Goal: Task Accomplishment & Management: Use online tool/utility

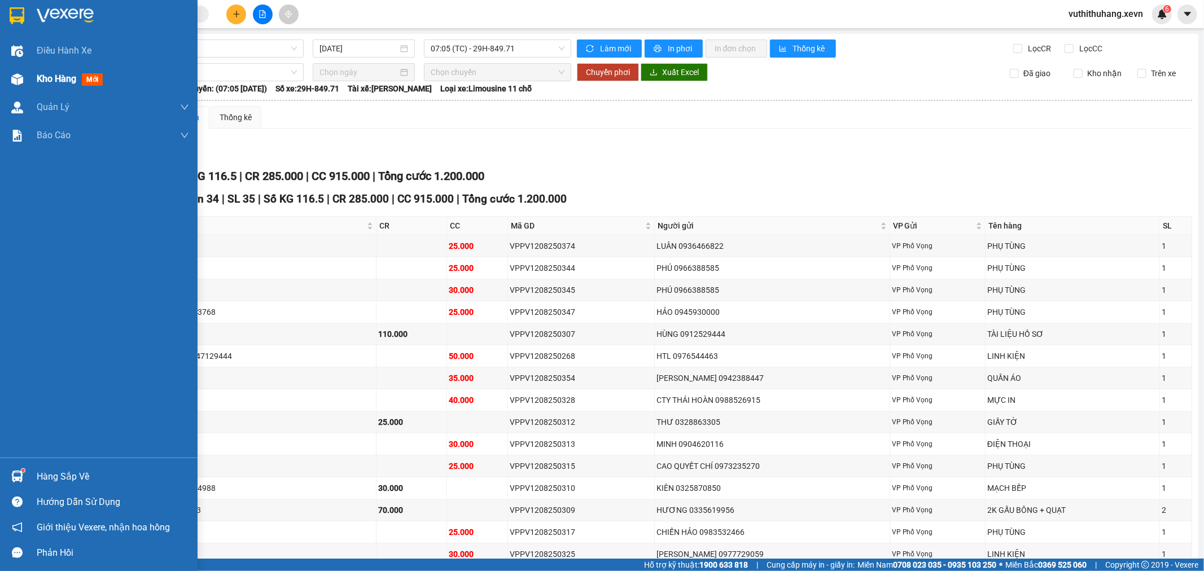
click at [17, 86] on div at bounding box center [17, 79] width 20 height 20
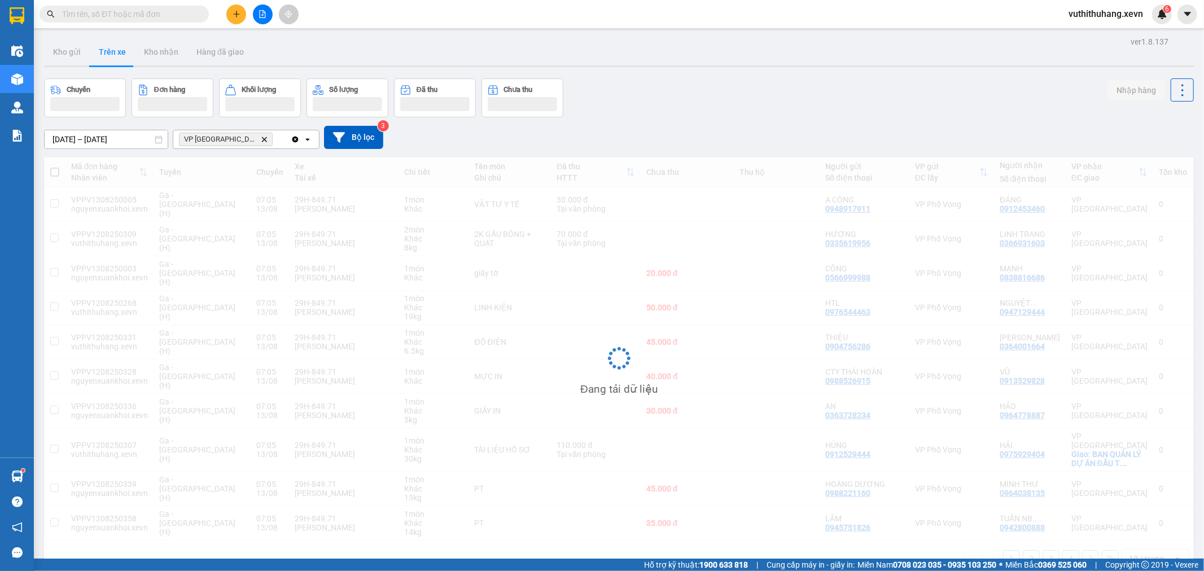
click at [262, 138] on icon "VP Ninh Bình, close by backspace" at bounding box center [264, 139] width 5 height 5
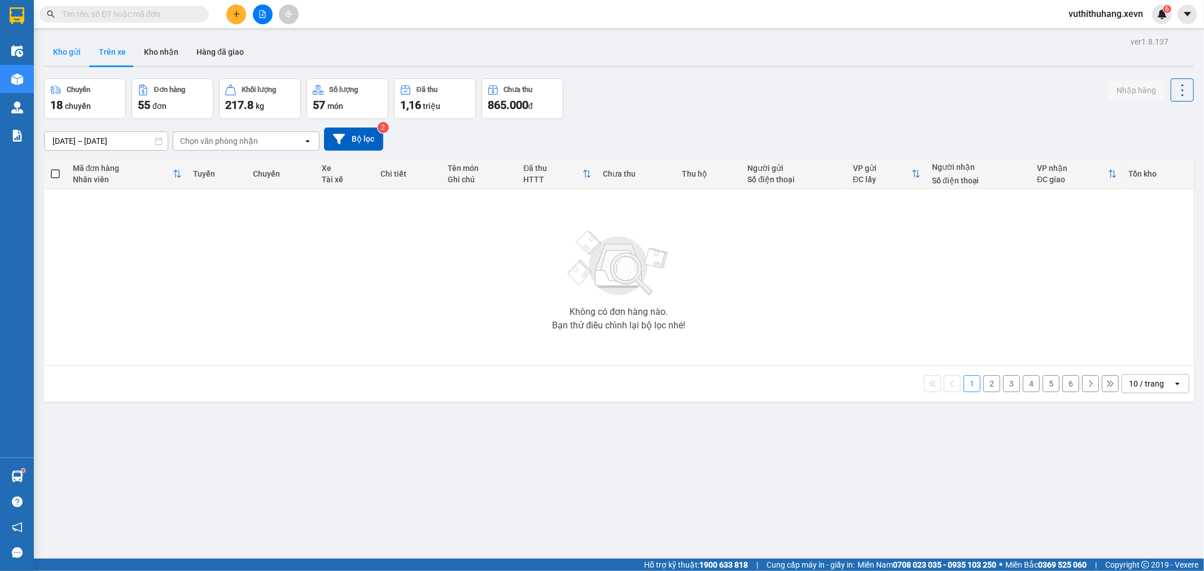
click at [81, 54] on button "Kho gửi" at bounding box center [67, 51] width 46 height 27
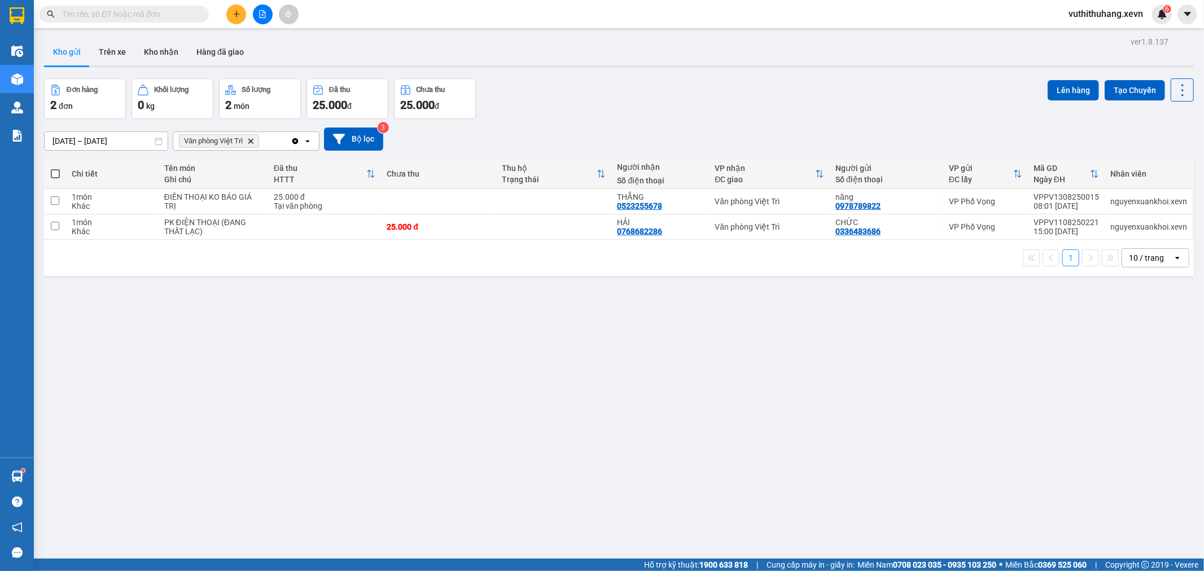
click at [252, 142] on icon "Văn phòng Việt Trì, close by backspace" at bounding box center [250, 140] width 5 height 5
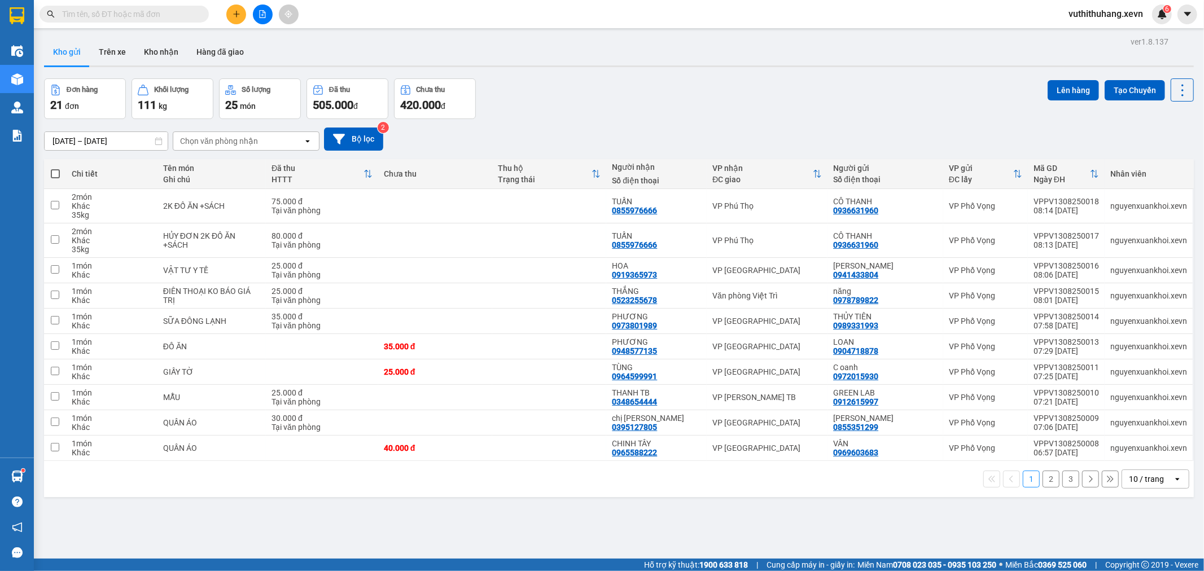
click at [179, 14] on input "text" at bounding box center [128, 14] width 133 height 12
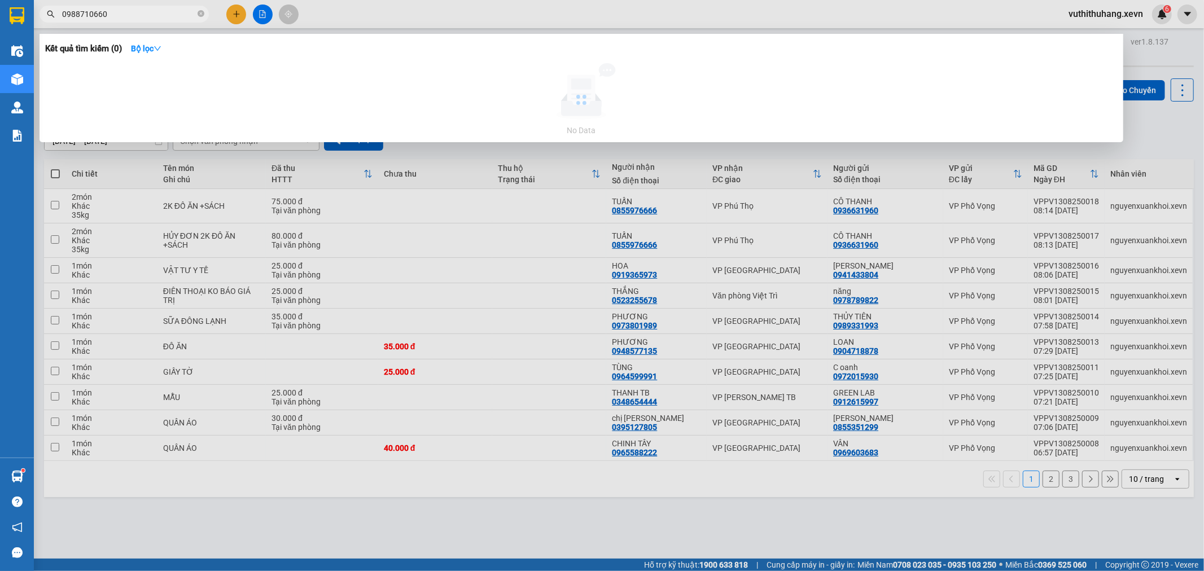
click at [157, 9] on input "0988710660" at bounding box center [128, 14] width 133 height 12
type input "0988710660"
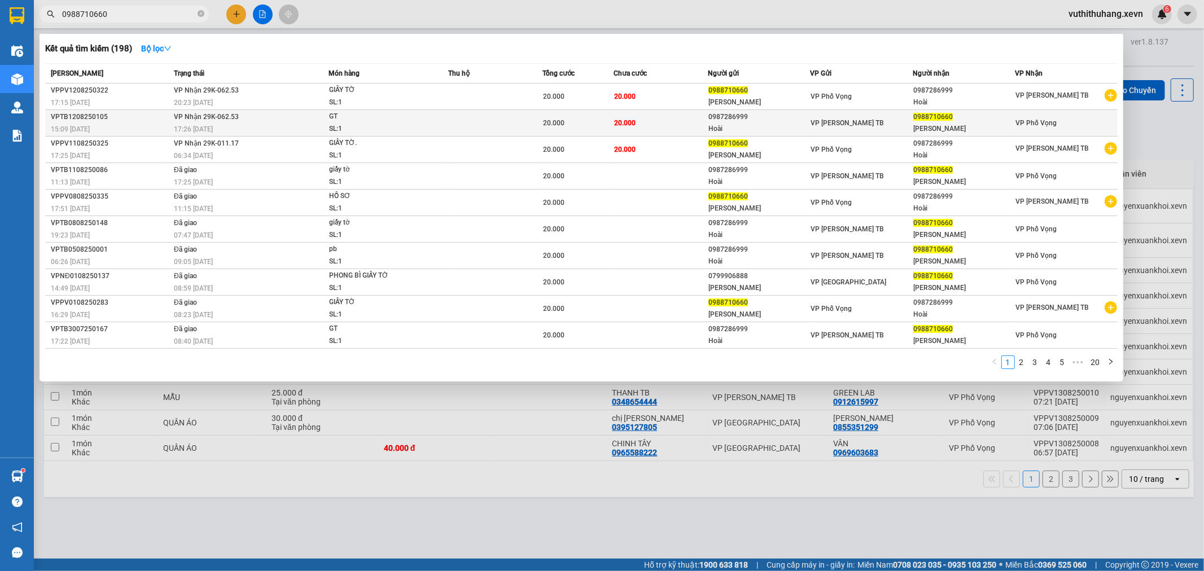
click at [657, 125] on td "20.000" at bounding box center [661, 123] width 94 height 27
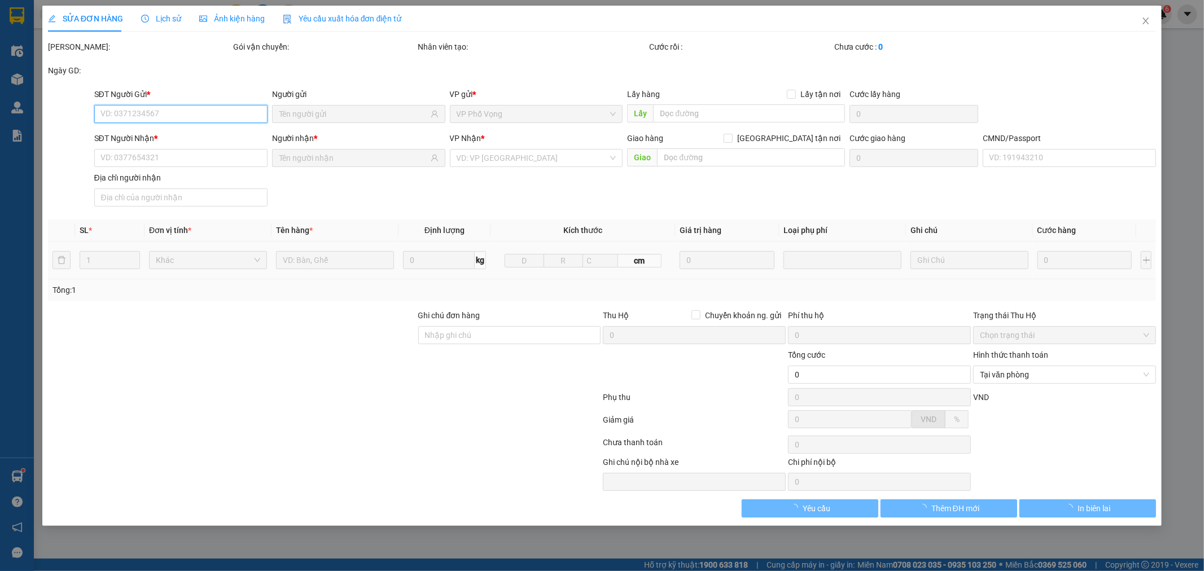
type input "0987286999"
type input "Hoài"
type input "0988710660"
type input "[PERSON_NAME]"
type input "SHIP 0965962621-[PERSON_NAME]"
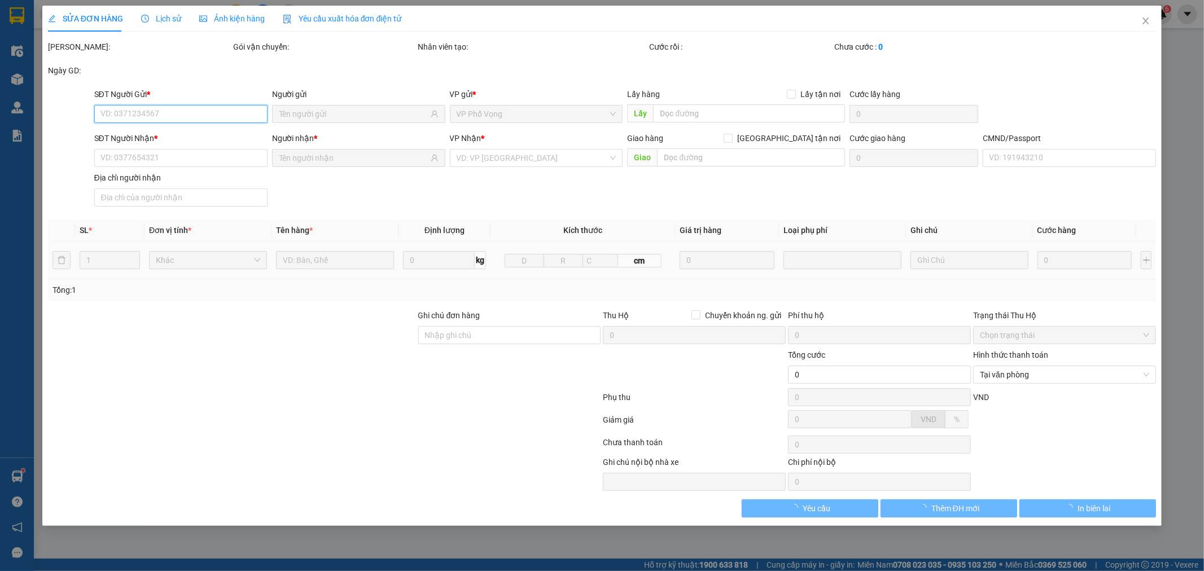
type input "20.000"
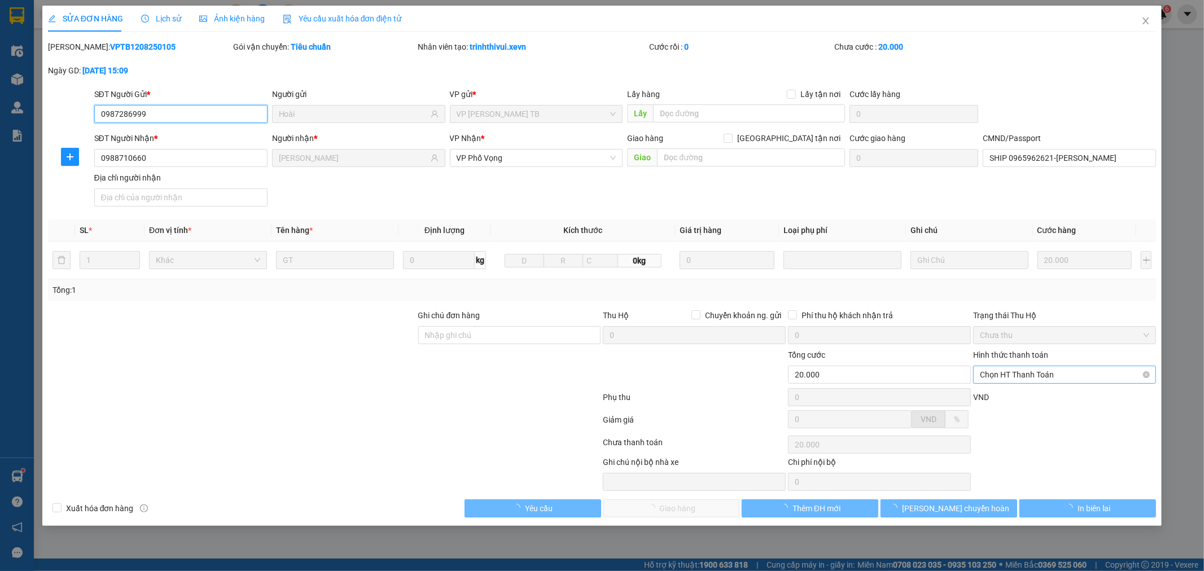
drag, startPoint x: 1030, startPoint y: 377, endPoint x: 1017, endPoint y: 382, distance: 13.9
click at [1023, 381] on span "Chọn HT Thanh Toán" at bounding box center [1064, 374] width 169 height 17
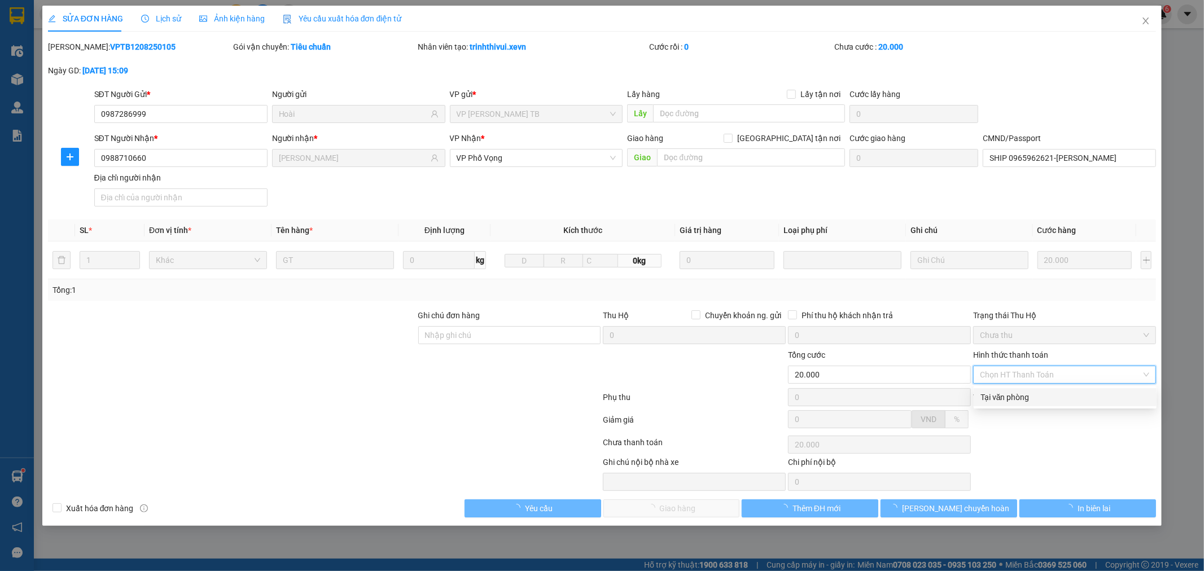
click at [1005, 395] on div "Tại văn phòng" at bounding box center [1065, 397] width 169 height 12
type input "0"
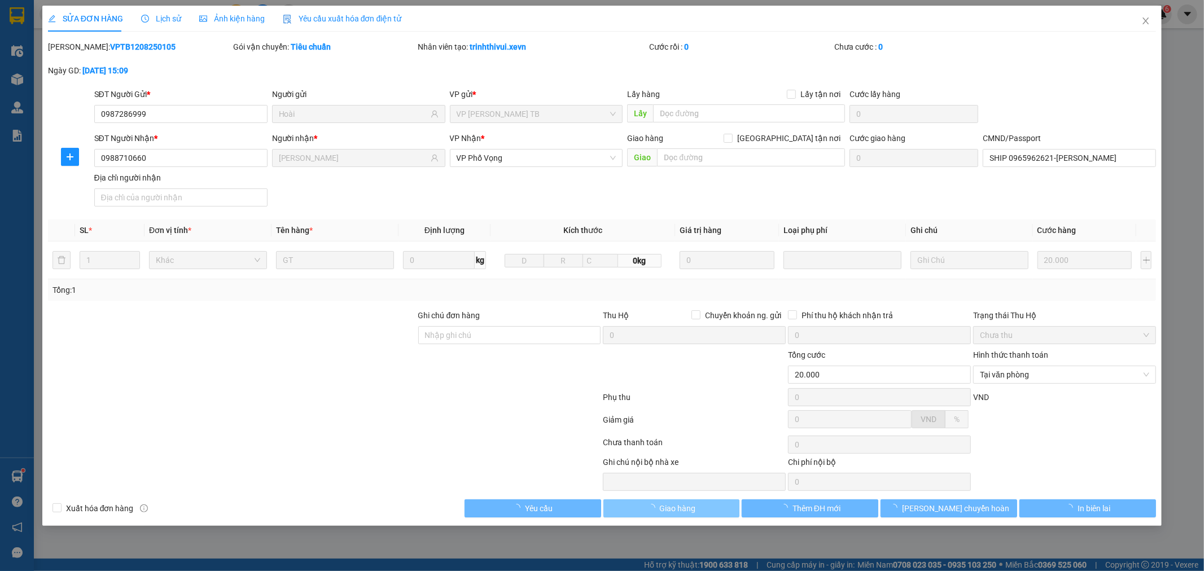
click at [703, 514] on button "Giao hàng" at bounding box center [672, 509] width 137 height 18
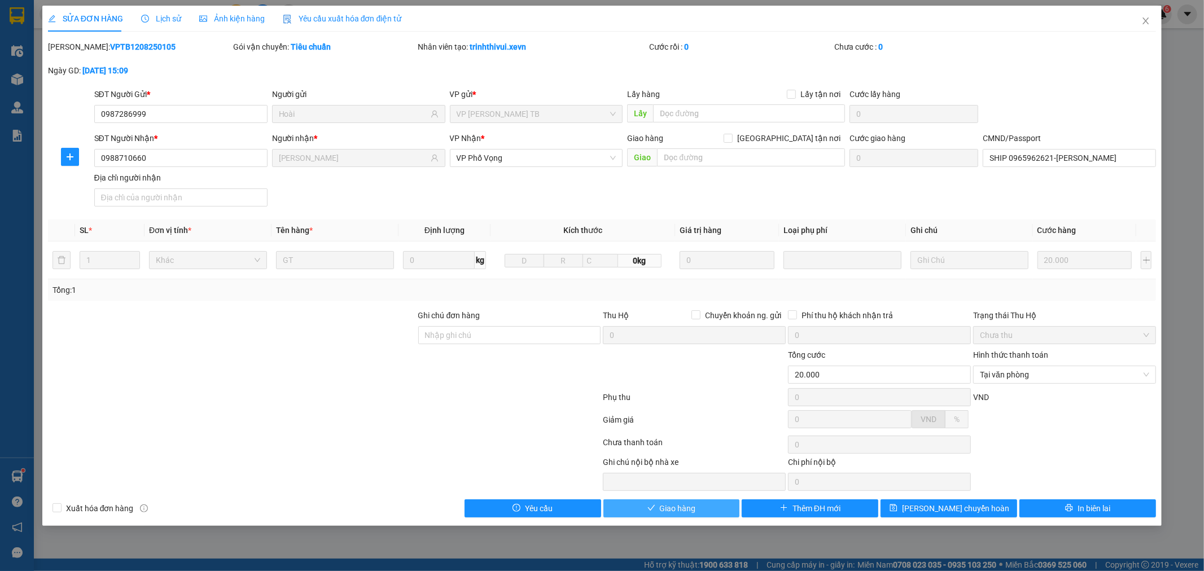
click at [662, 515] on span "Giao hàng" at bounding box center [678, 508] width 36 height 12
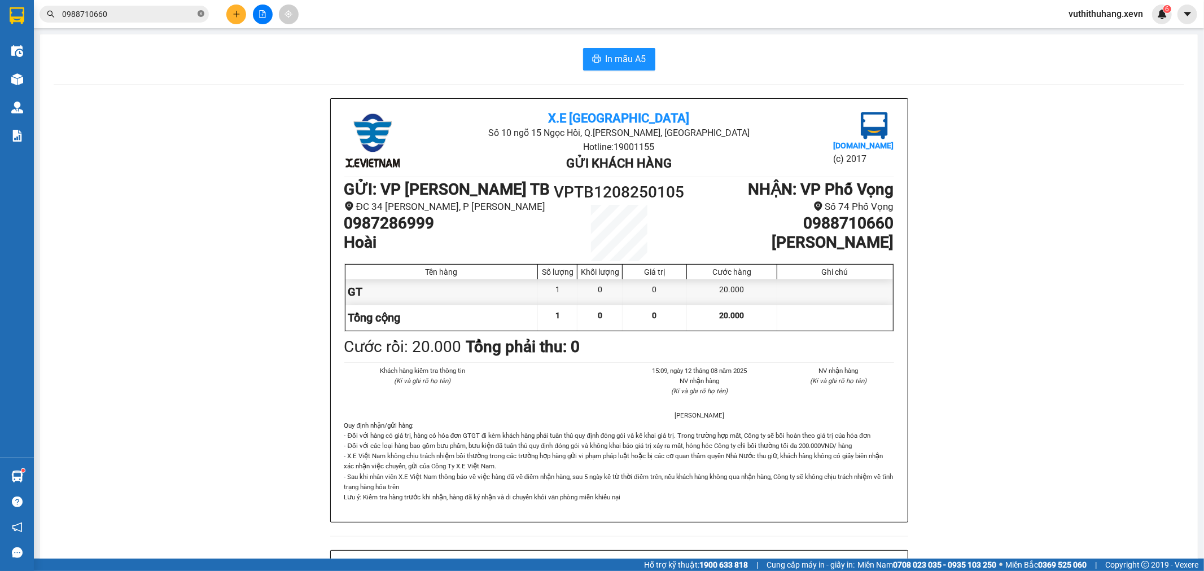
click at [200, 14] on icon "close-circle" at bounding box center [201, 13] width 7 height 7
click at [200, 14] on span at bounding box center [201, 14] width 7 height 12
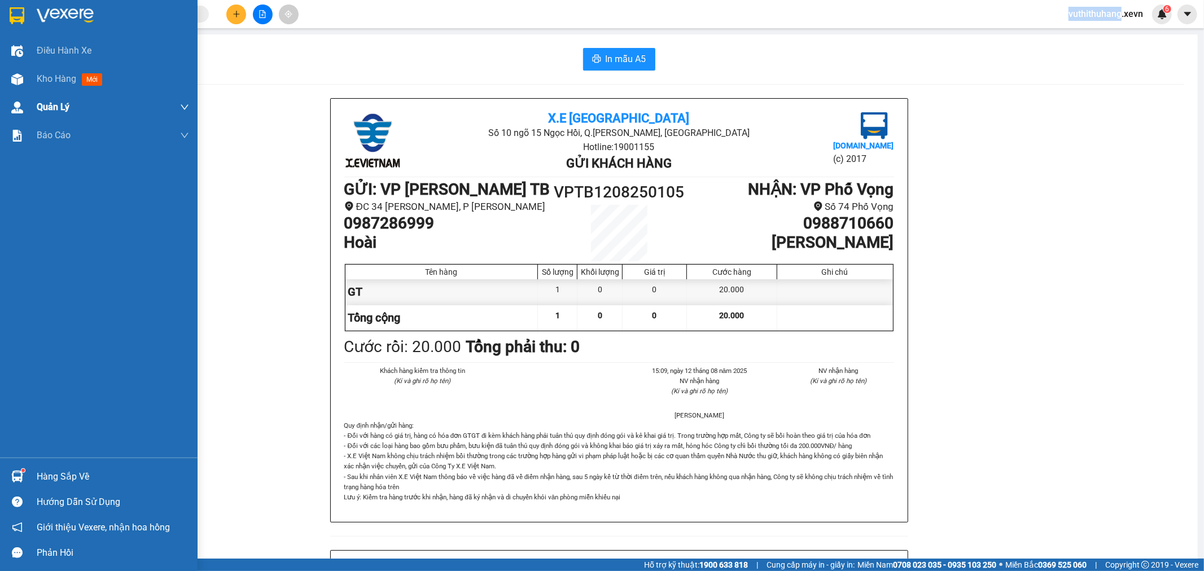
drag, startPoint x: 49, startPoint y: 75, endPoint x: 66, endPoint y: 93, distance: 24.8
click at [51, 82] on span "Kho hàng" at bounding box center [57, 78] width 40 height 11
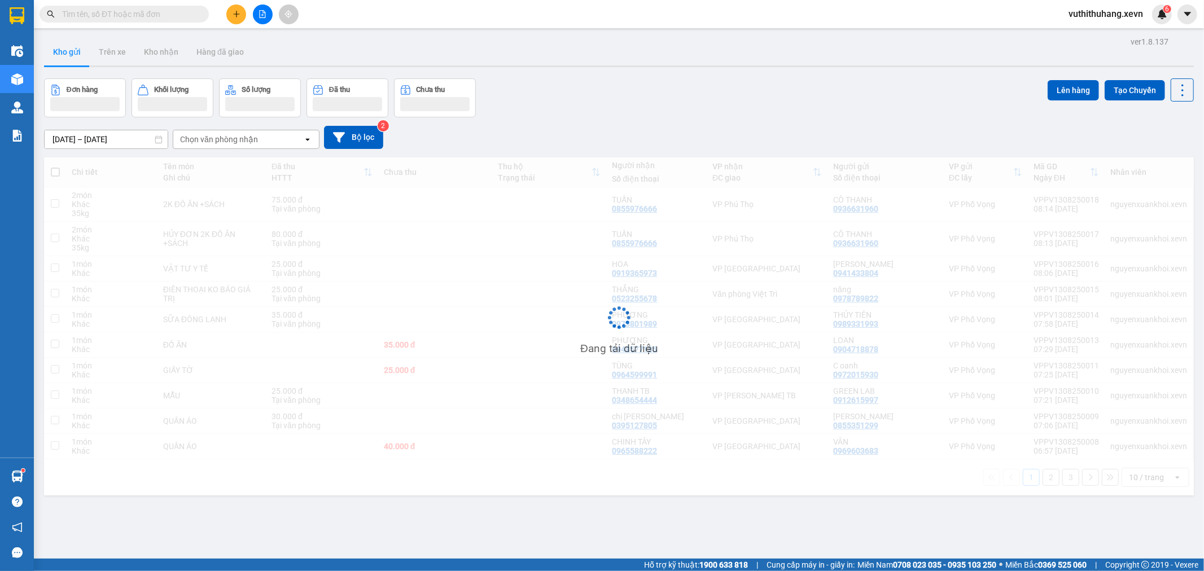
click at [220, 138] on div "Chọn văn phòng nhận" at bounding box center [219, 139] width 78 height 11
type input "nd"
click at [218, 158] on span "VP [GEOGRAPHIC_DATA]" at bounding box center [228, 163] width 94 height 11
click at [274, 139] on div "VP Nam Định Delete" at bounding box center [231, 139] width 117 height 18
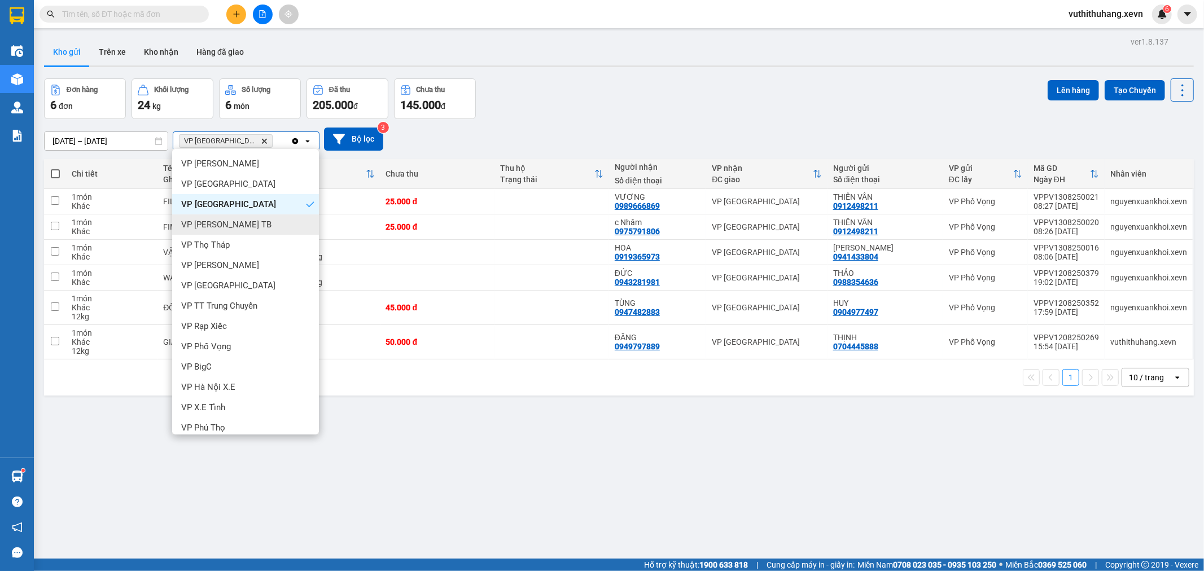
click at [212, 222] on span "VP [PERSON_NAME] TB" at bounding box center [226, 224] width 90 height 11
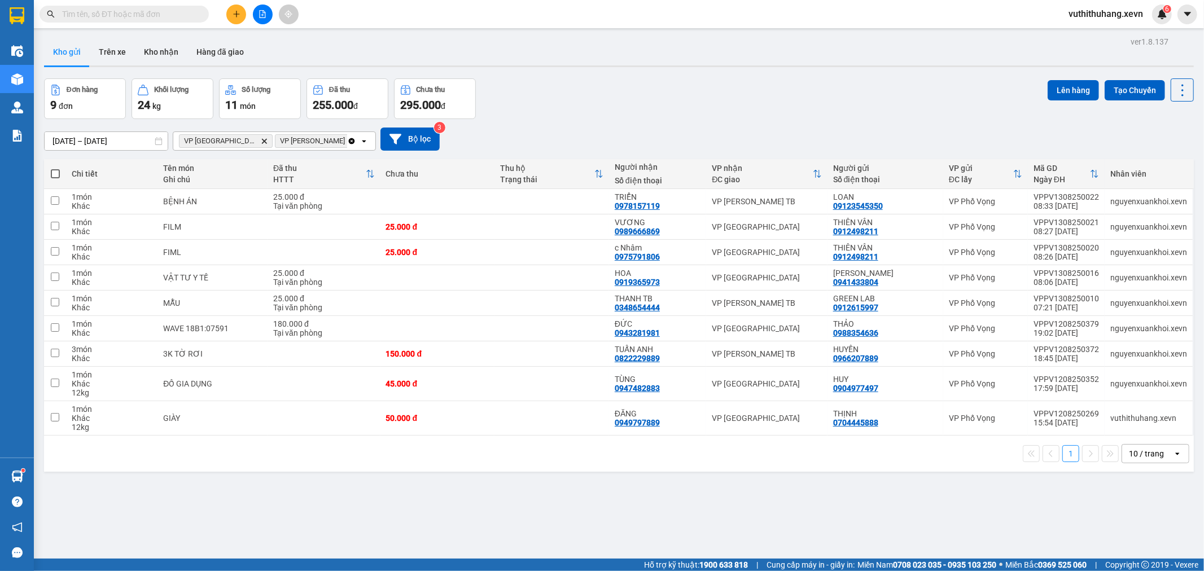
click at [58, 176] on span at bounding box center [55, 173] width 9 height 9
click at [55, 168] on input "checkbox" at bounding box center [55, 168] width 0 height 0
checkbox input "true"
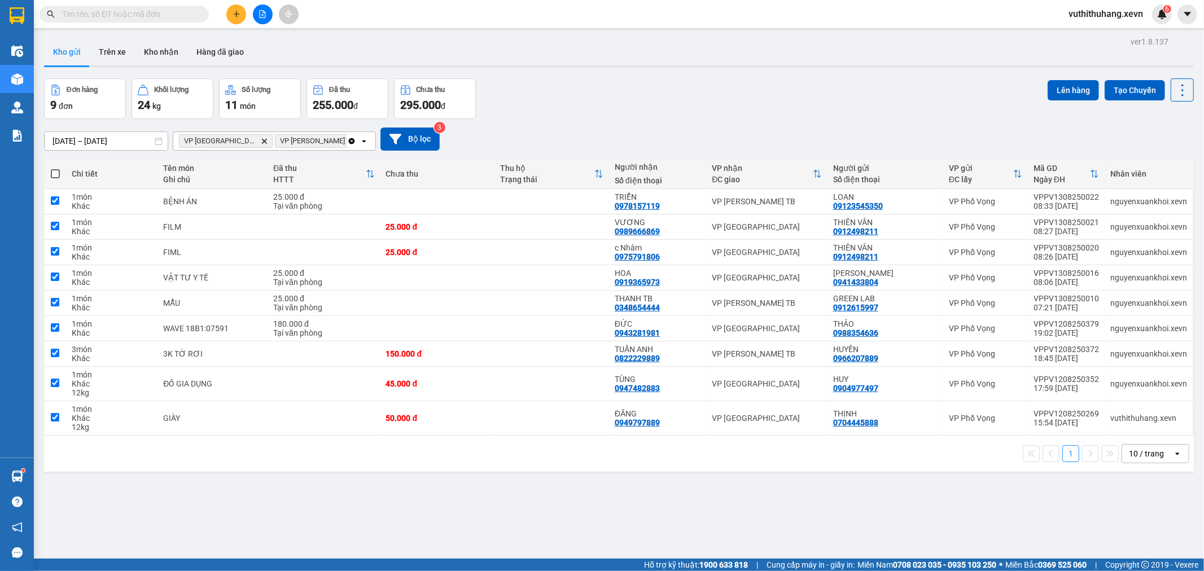
checkbox input "true"
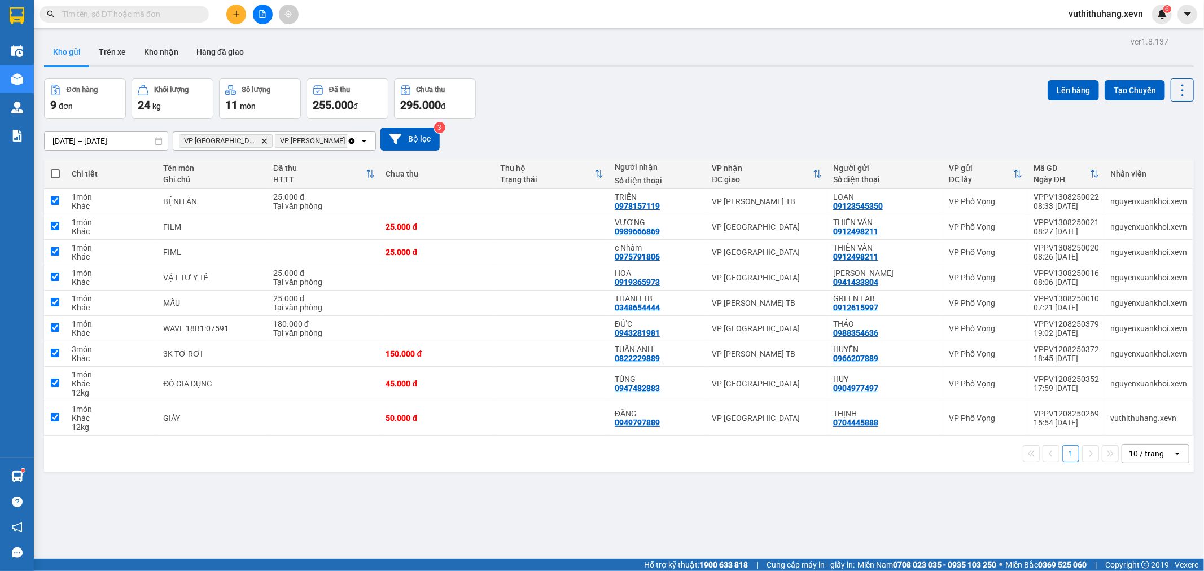
checkbox input "true"
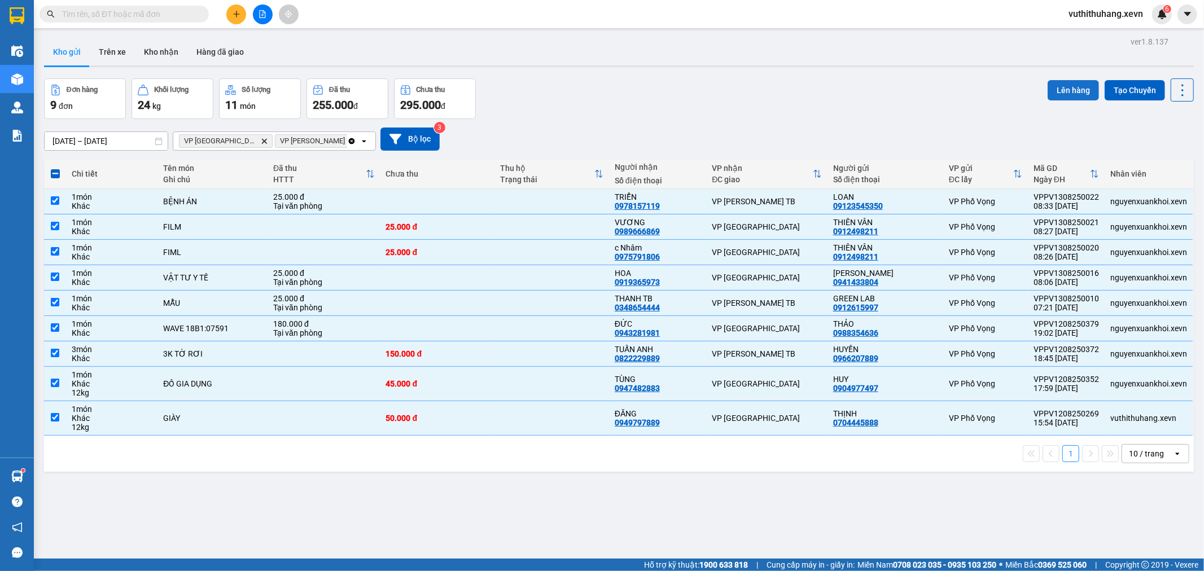
click at [1048, 86] on button "Lên hàng" at bounding box center [1073, 90] width 51 height 20
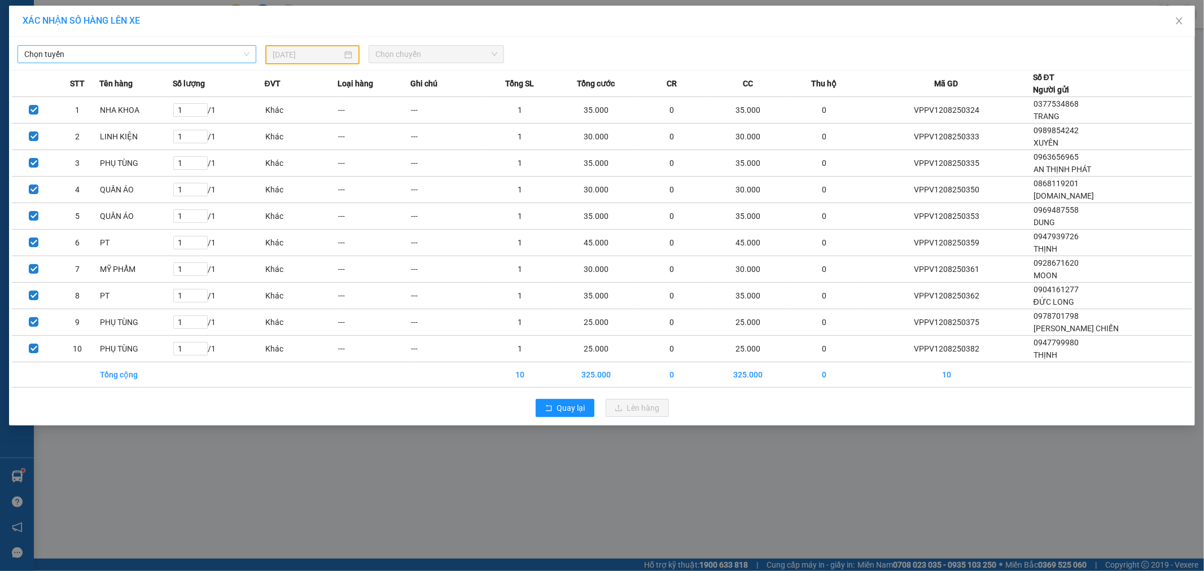
click at [211, 59] on span "Chọn tuyến" at bounding box center [136, 54] width 225 height 17
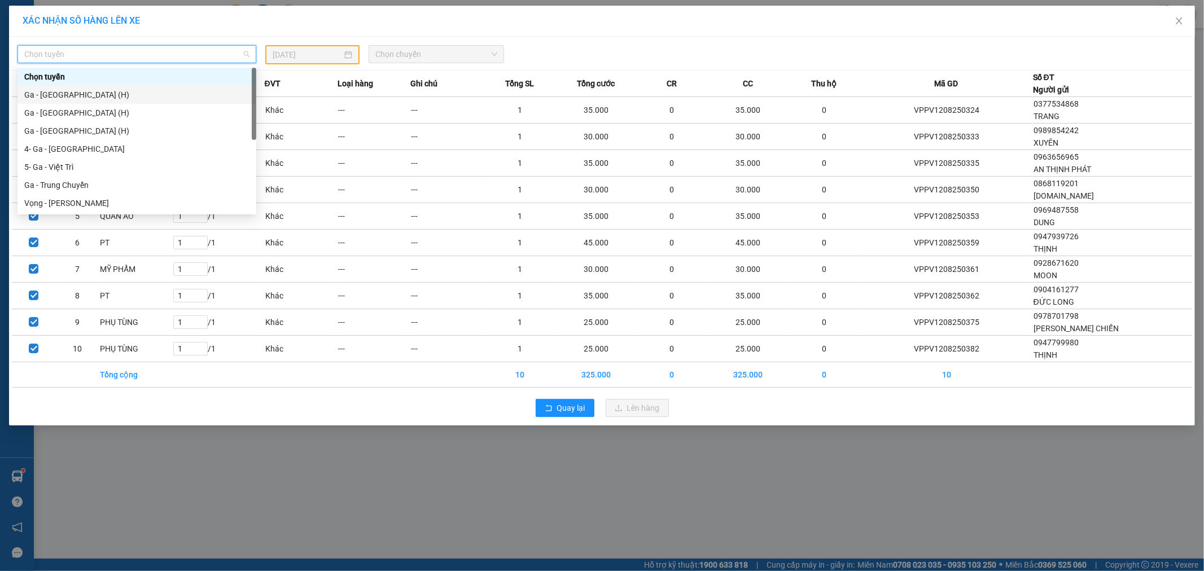
click at [78, 96] on div "Ga - [GEOGRAPHIC_DATA] (H)" at bounding box center [136, 95] width 225 height 12
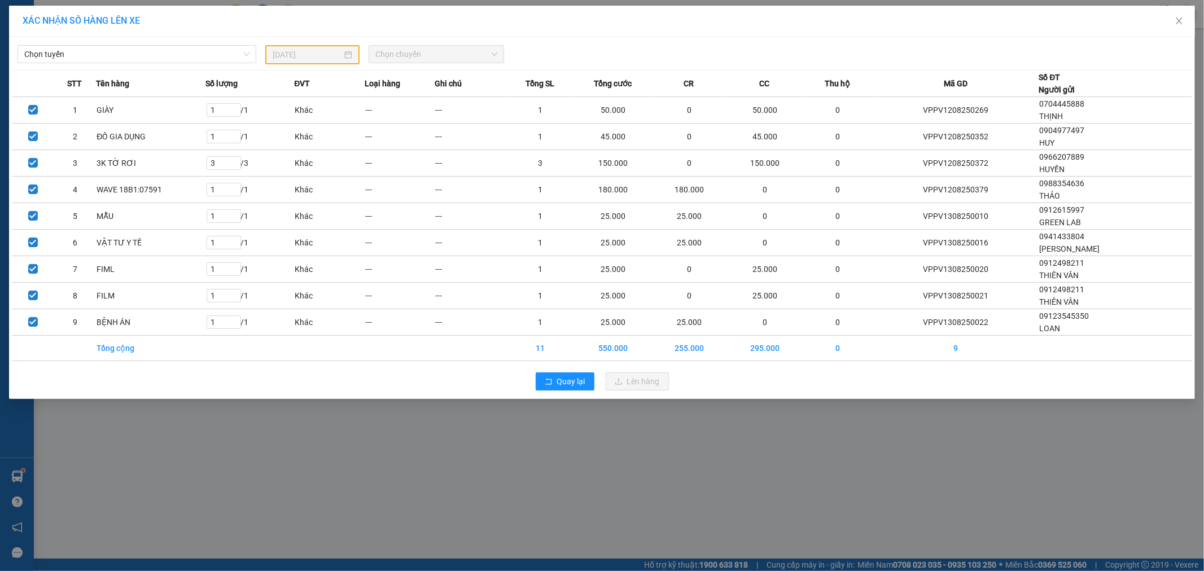
click at [347, 55] on div "[DATE]" at bounding box center [313, 55] width 80 height 12
click at [187, 62] on span "Chọn tuyến" at bounding box center [136, 54] width 225 height 17
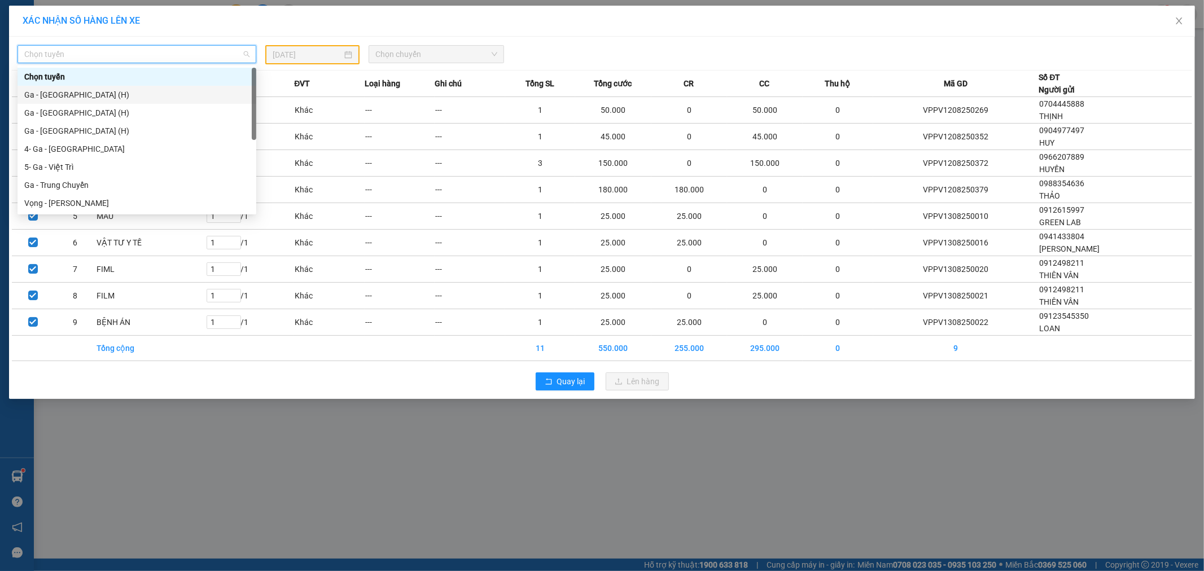
click at [71, 93] on div "Ga - [GEOGRAPHIC_DATA] (H)" at bounding box center [136, 95] width 225 height 12
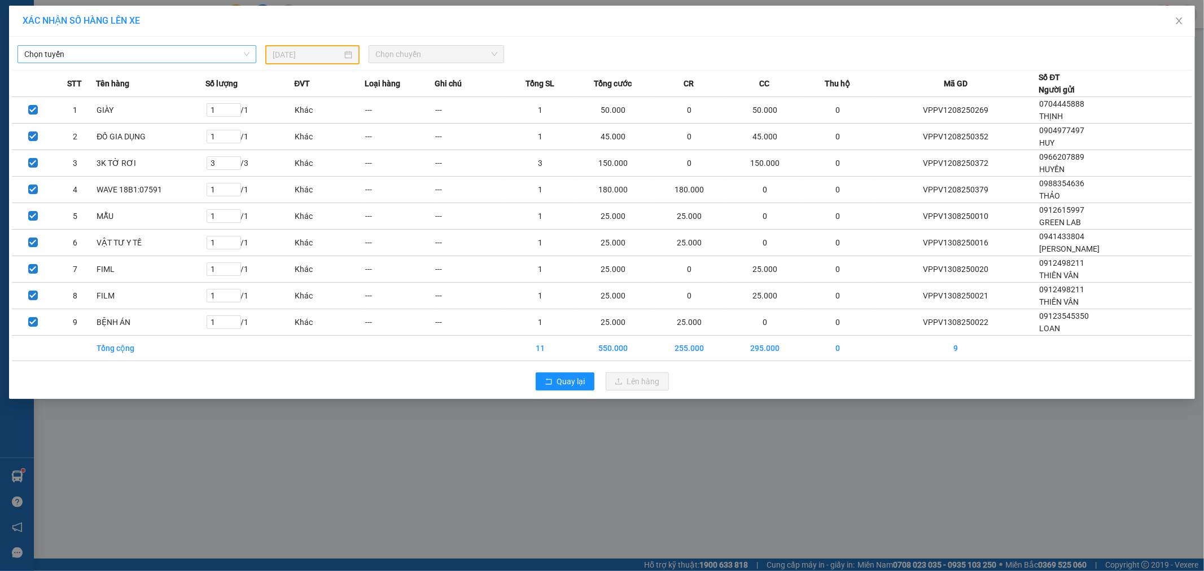
click at [150, 52] on span "Chọn tuyến" at bounding box center [136, 54] width 225 height 17
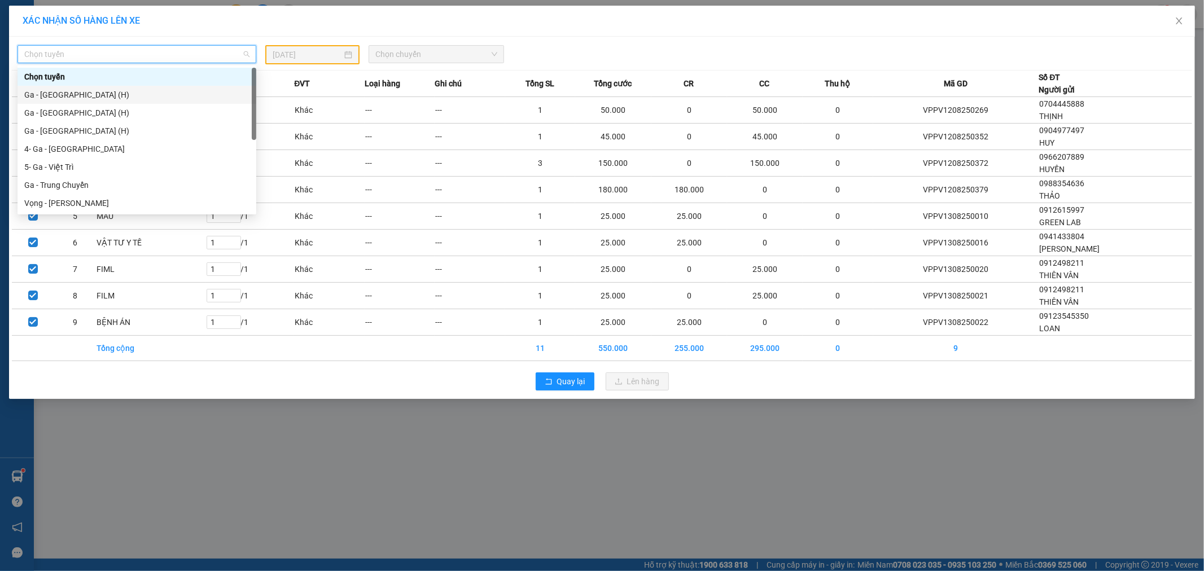
click at [53, 93] on div "Ga - [GEOGRAPHIC_DATA] (H)" at bounding box center [136, 95] width 225 height 12
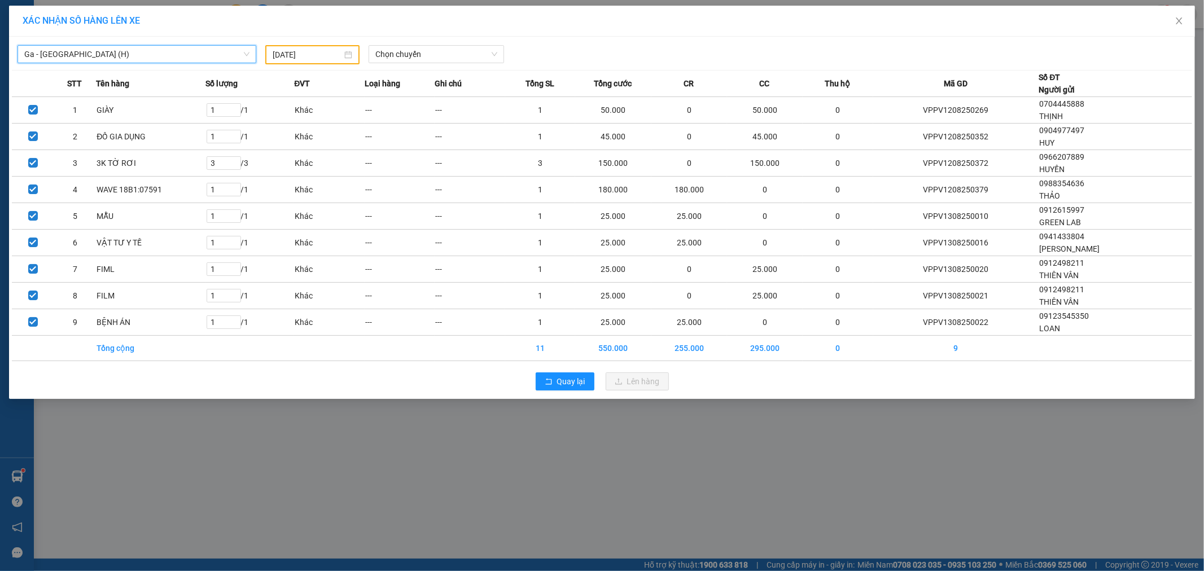
click at [343, 58] on div "[DATE]" at bounding box center [313, 55] width 80 height 12
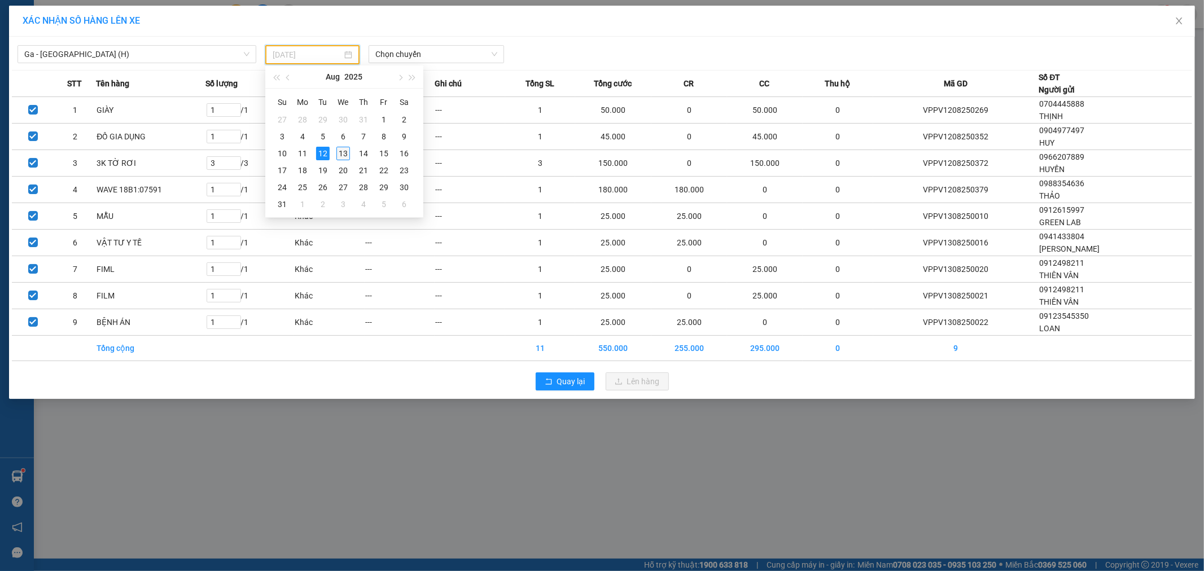
click at [342, 151] on div "13" at bounding box center [343, 154] width 14 height 14
click at [417, 55] on span "Chọn chuyến" at bounding box center [436, 54] width 122 height 17
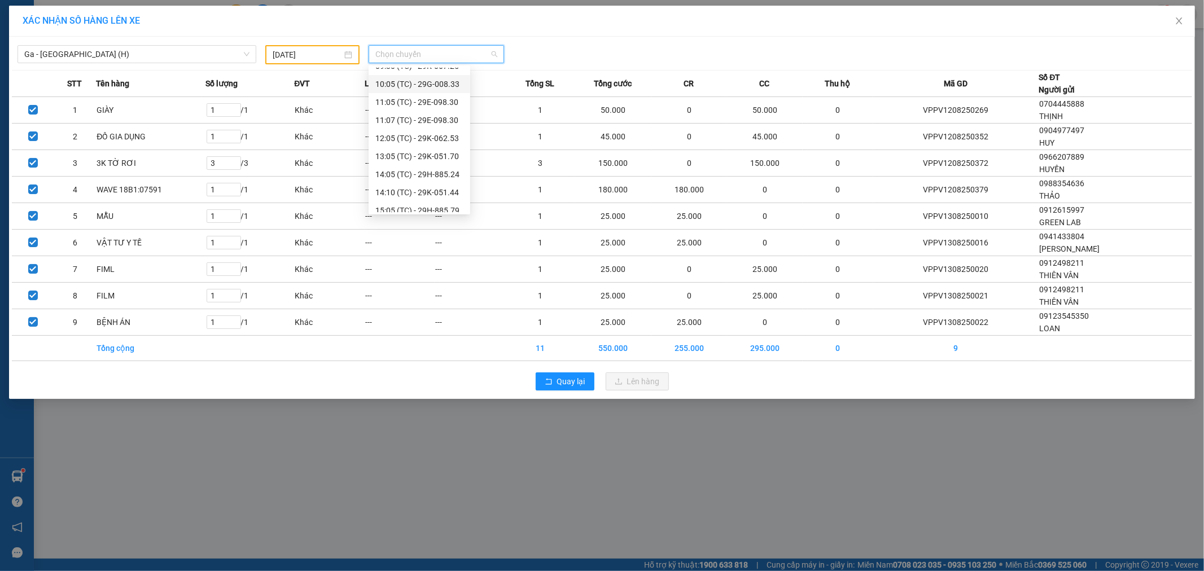
scroll to position [55, 0]
click at [440, 94] on div "09:30 (TC) - 29K-067.25" at bounding box center [419, 94] width 88 height 12
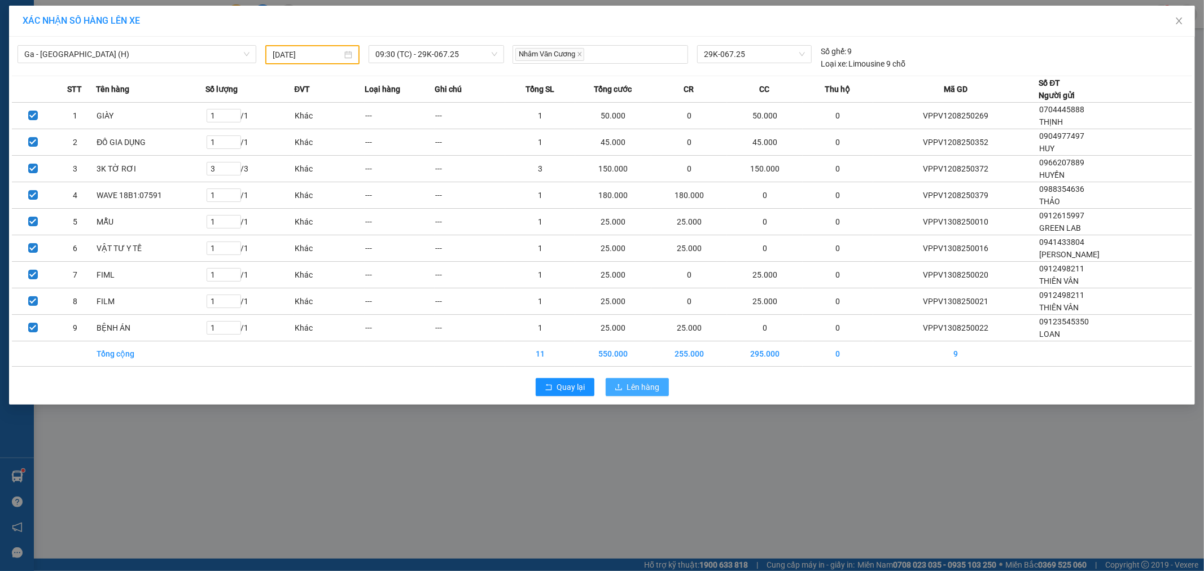
click at [647, 387] on span "Lên hàng" at bounding box center [643, 387] width 33 height 12
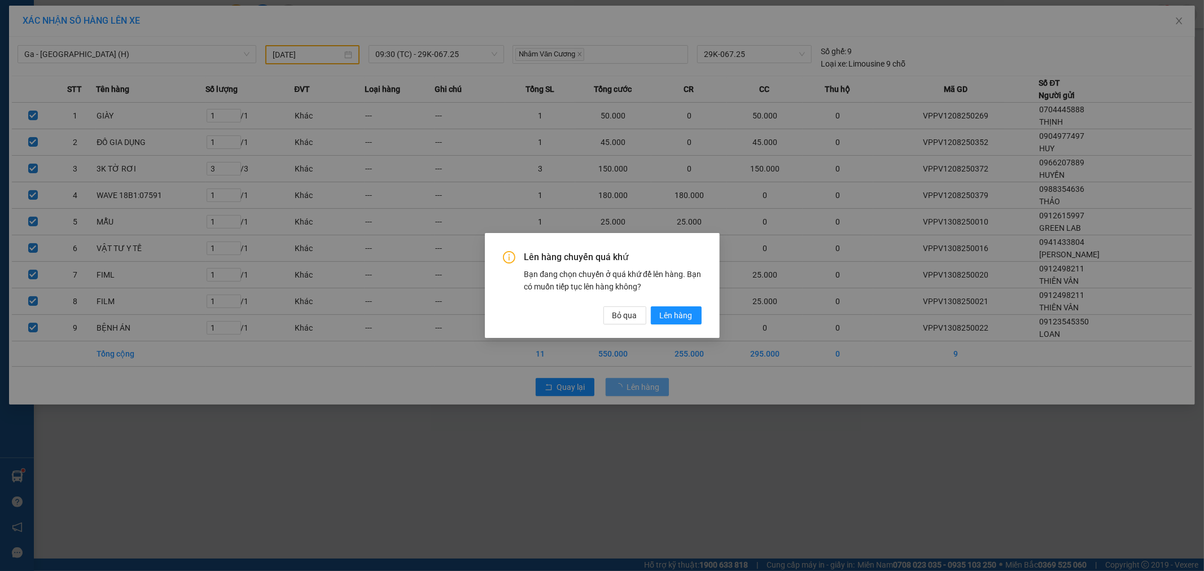
drag, startPoint x: 675, startPoint y: 317, endPoint x: 609, endPoint y: 330, distance: 67.9
click at [554, 341] on div "Lên hàng chuyến quá khứ Bạn đang chọn chuyến ở quá khứ để lên hàng. Bạn có muốn…" at bounding box center [602, 285] width 1204 height 571
click at [631, 318] on span "Bỏ qua" at bounding box center [625, 315] width 25 height 12
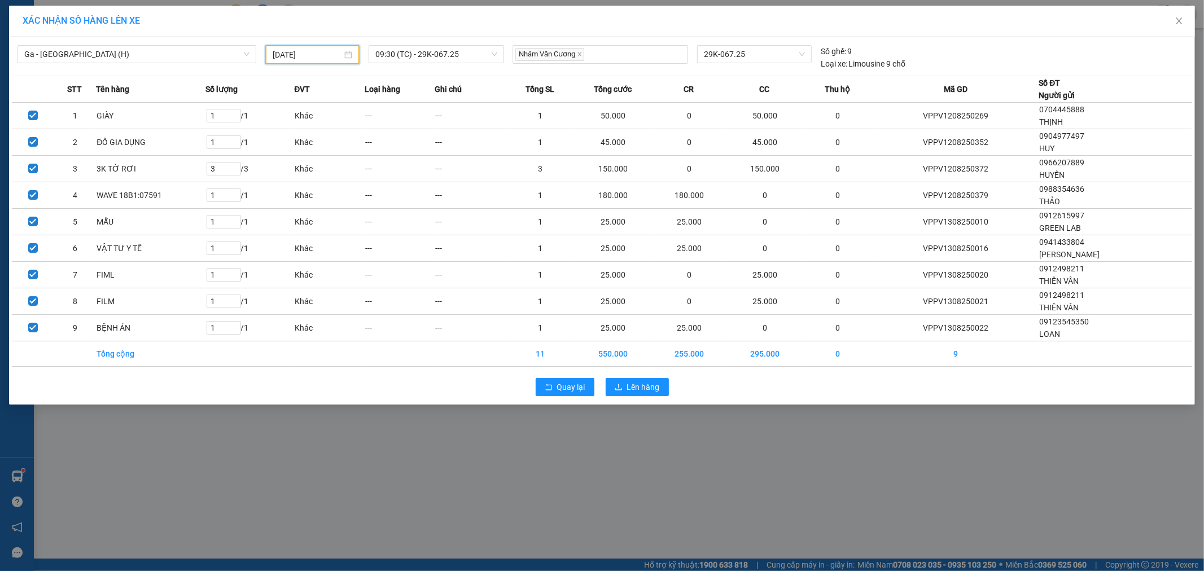
click at [339, 52] on input "[DATE]" at bounding box center [307, 55] width 69 height 12
click at [347, 157] on div "13" at bounding box center [343, 154] width 14 height 14
click at [326, 59] on input "[DATE]" at bounding box center [307, 55] width 69 height 12
click at [342, 154] on div "13" at bounding box center [343, 154] width 14 height 14
type input "[DATE]"
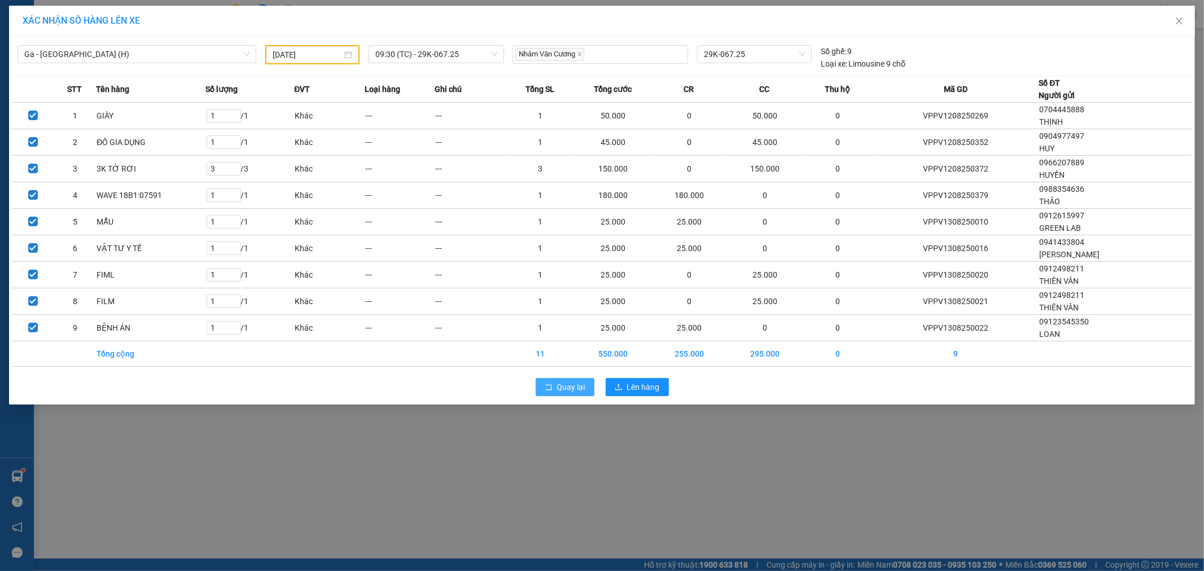
click at [554, 387] on button "Quay lại" at bounding box center [565, 387] width 59 height 18
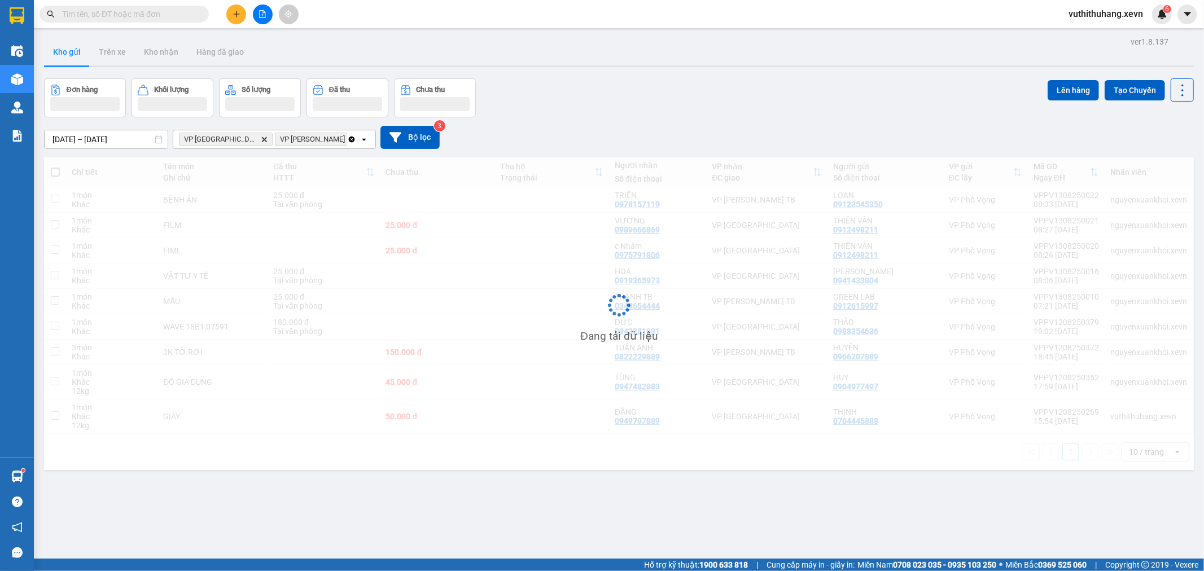
click at [47, 178] on div "Đang tải dữ liệu" at bounding box center [619, 314] width 1150 height 313
click at [262, 139] on icon "VP Nam Định, close by backspace" at bounding box center [264, 139] width 5 height 5
click at [262, 139] on icon "VP Trần Phú TB, close by backspace" at bounding box center [264, 139] width 5 height 5
click at [224, 141] on div "Chọn văn phòng nhận" at bounding box center [219, 139] width 78 height 11
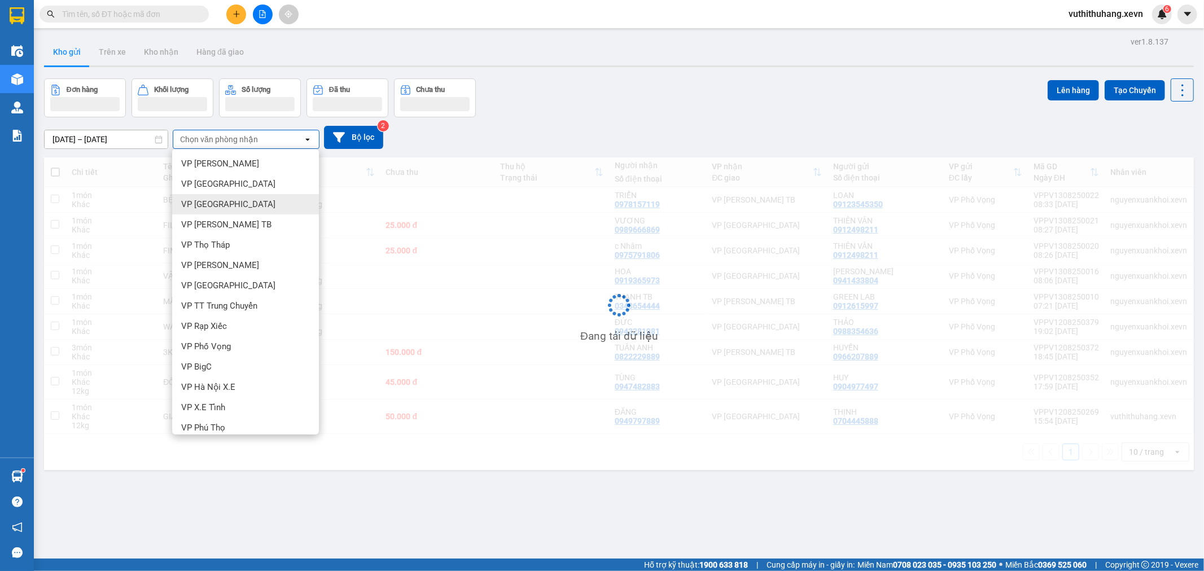
click at [201, 204] on span "VP [GEOGRAPHIC_DATA]" at bounding box center [228, 204] width 94 height 11
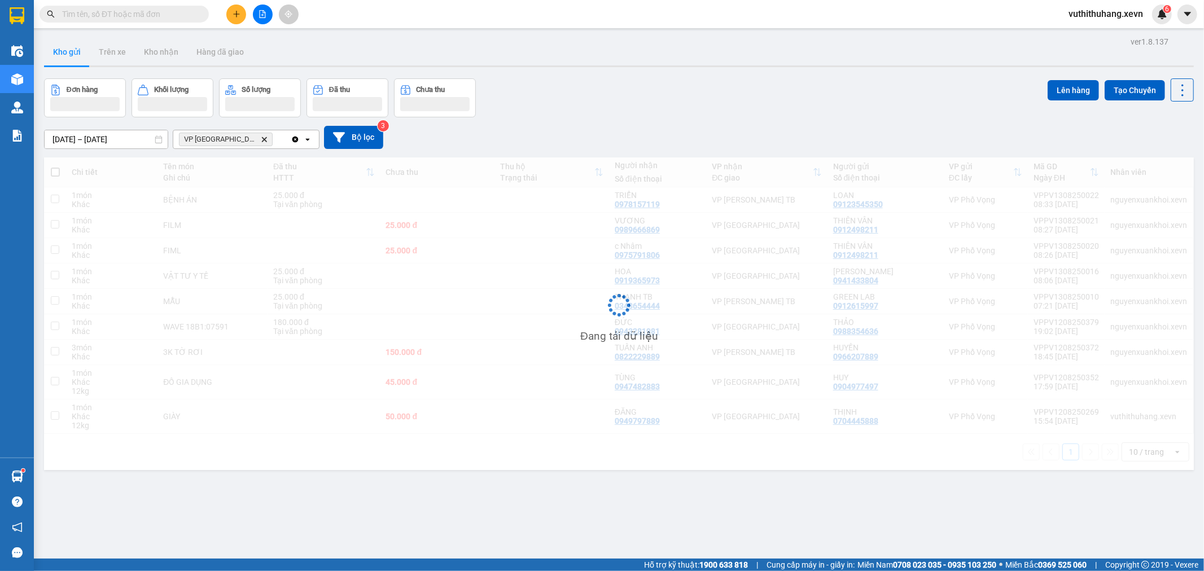
click at [261, 137] on icon "Delete" at bounding box center [264, 139] width 7 height 7
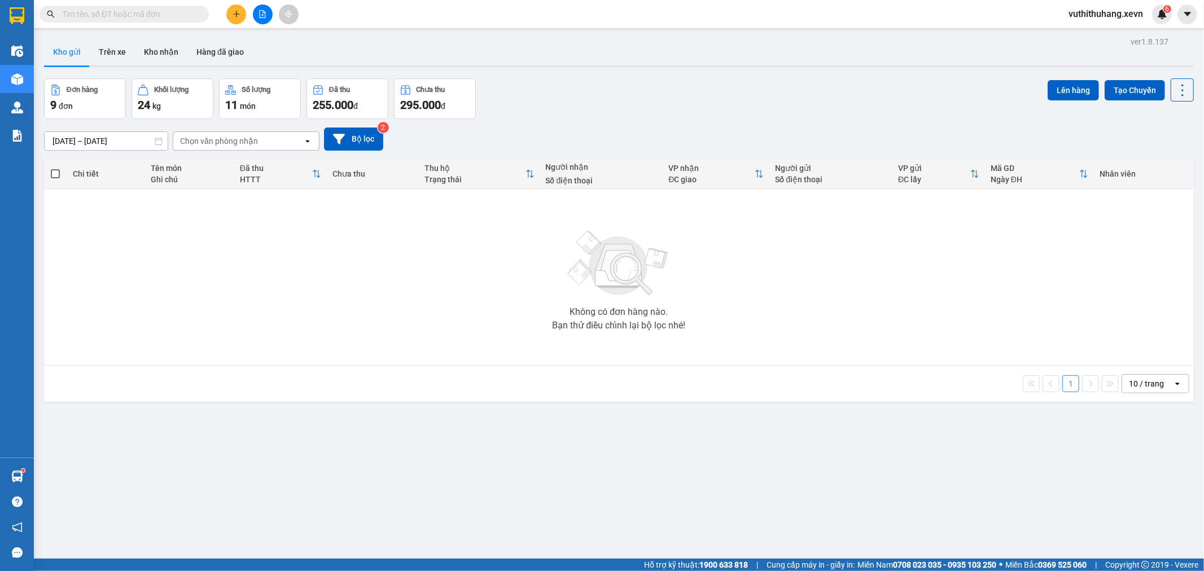
click at [269, 133] on div "Chọn văn phòng nhận" at bounding box center [238, 141] width 130 height 18
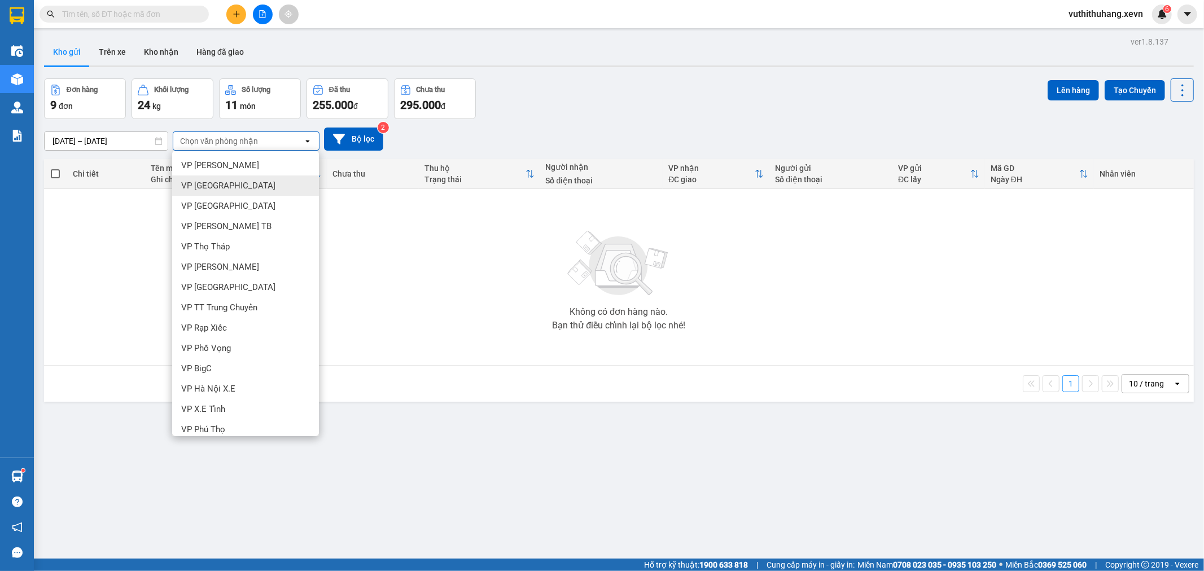
click at [222, 182] on span "VP [GEOGRAPHIC_DATA]" at bounding box center [228, 185] width 94 height 11
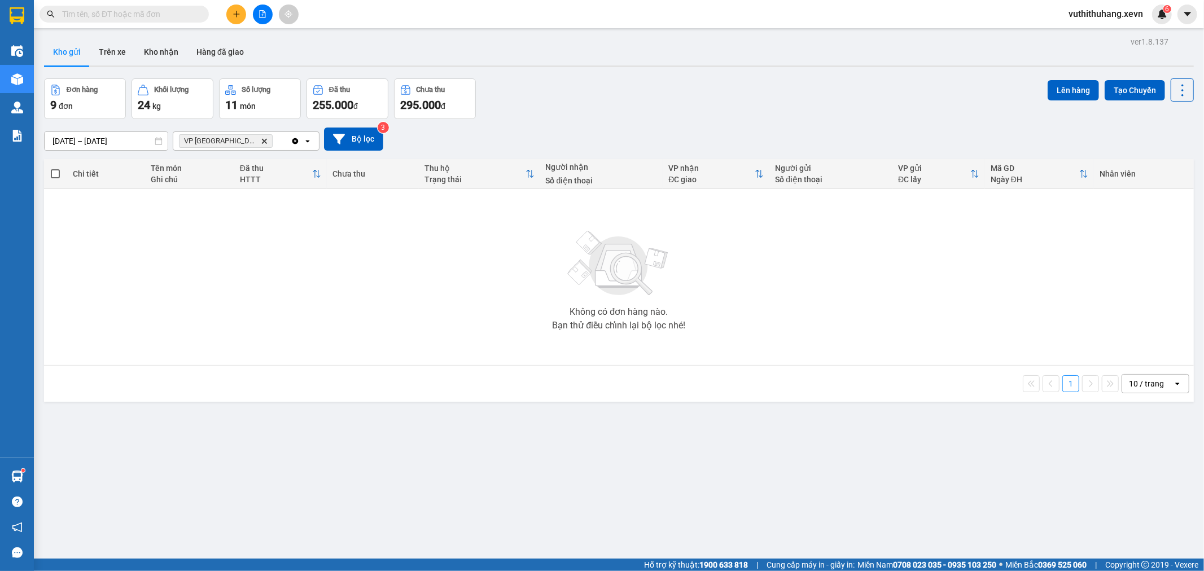
click at [262, 141] on icon "VP Ninh Bình, close by backspace" at bounding box center [264, 140] width 5 height 5
click at [235, 141] on div "Chọn văn phòng nhận" at bounding box center [219, 140] width 78 height 11
type input "nd"
click at [230, 167] on span "VP [GEOGRAPHIC_DATA]" at bounding box center [228, 165] width 94 height 11
click at [261, 144] on icon "Delete" at bounding box center [264, 141] width 7 height 7
